Goal: Task Accomplishment & Management: Manage account settings

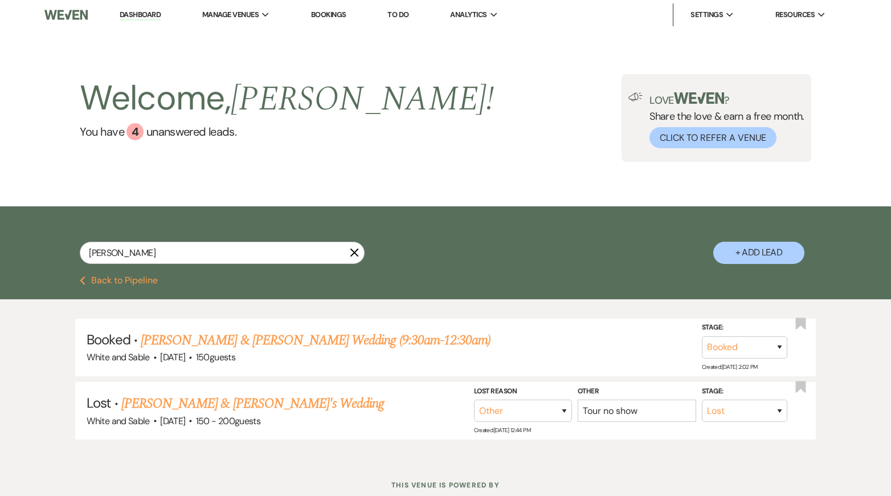
select select "8"
select select "1"
click at [152, 17] on link "Dashboard" at bounding box center [140, 15] width 41 height 11
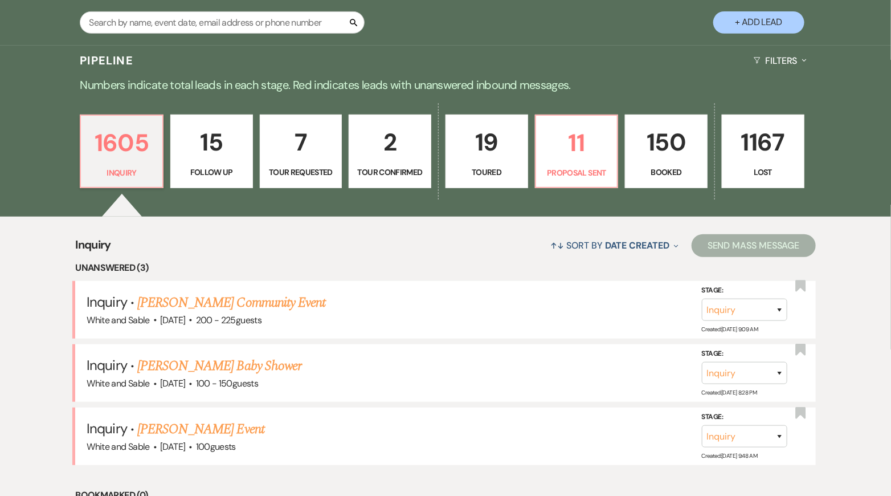
scroll to position [231, 0]
click at [591, 152] on p "11" at bounding box center [577, 142] width 68 height 38
select select "6"
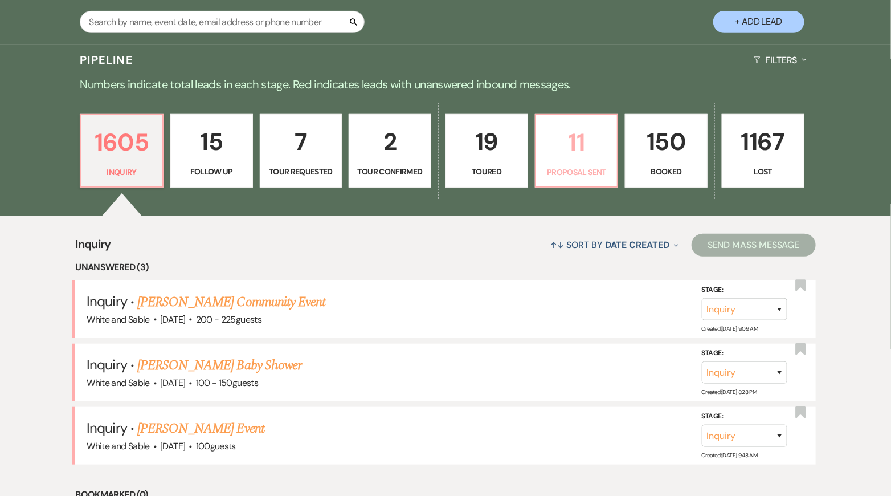
select select "6"
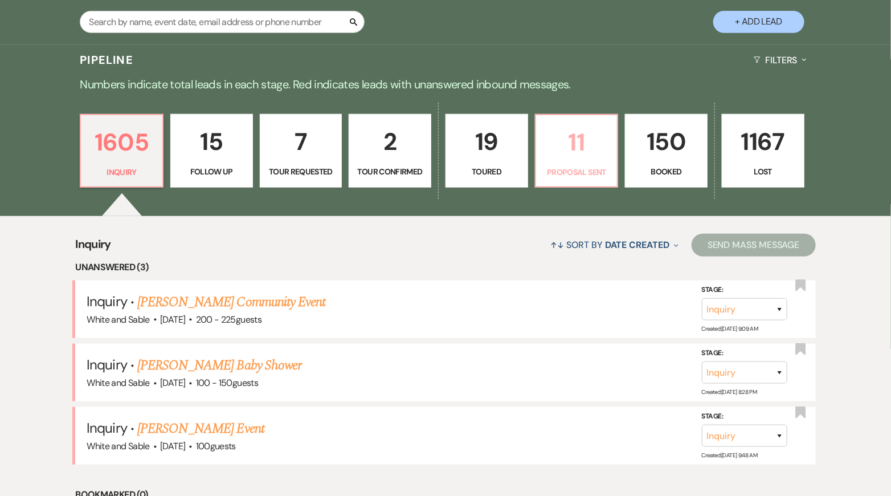
select select "6"
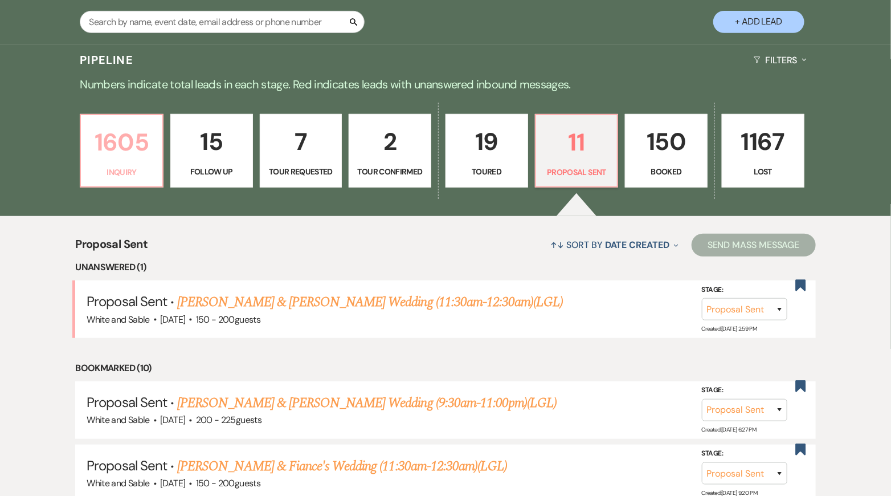
click at [132, 149] on p "1605" at bounding box center [122, 142] width 68 height 38
